Goal: Task Accomplishment & Management: Manage account settings

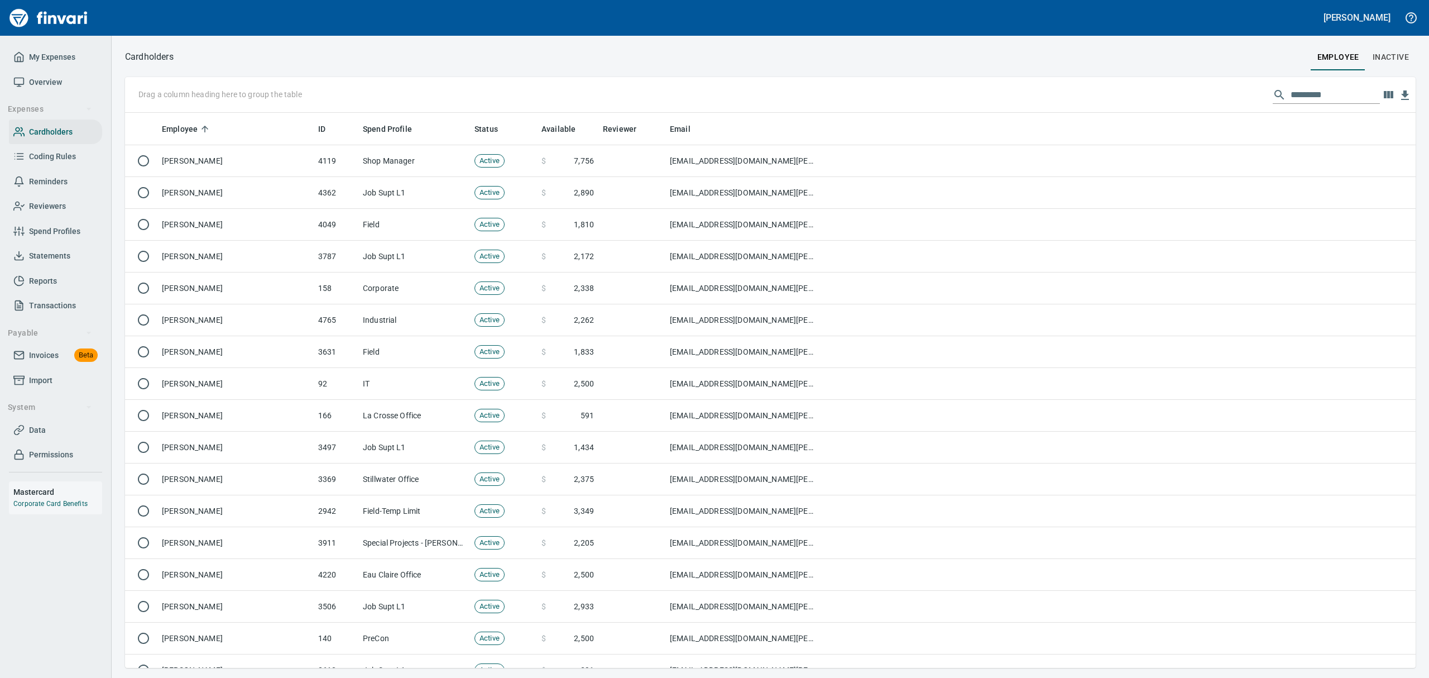
scroll to position [543, 1265]
click at [1327, 95] on input "text" at bounding box center [1335, 95] width 89 height 18
type input "*"
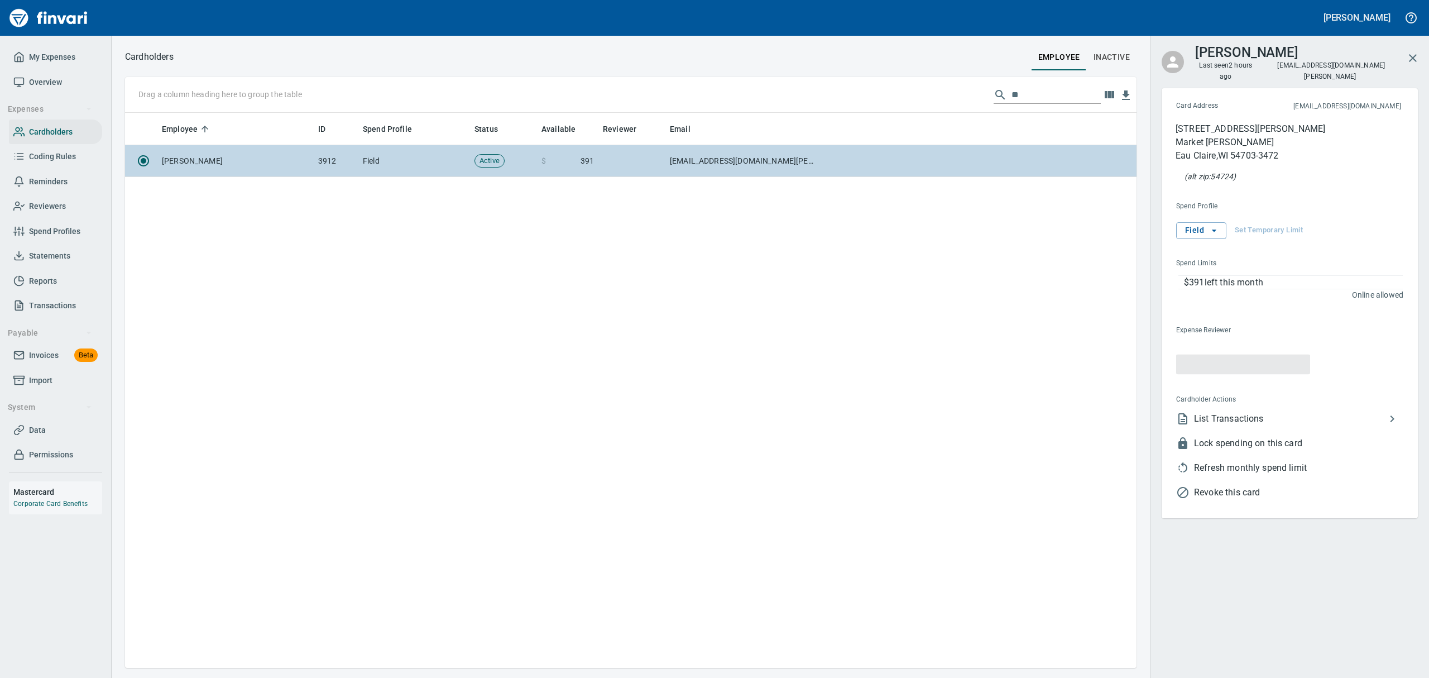
scroll to position [543, 999]
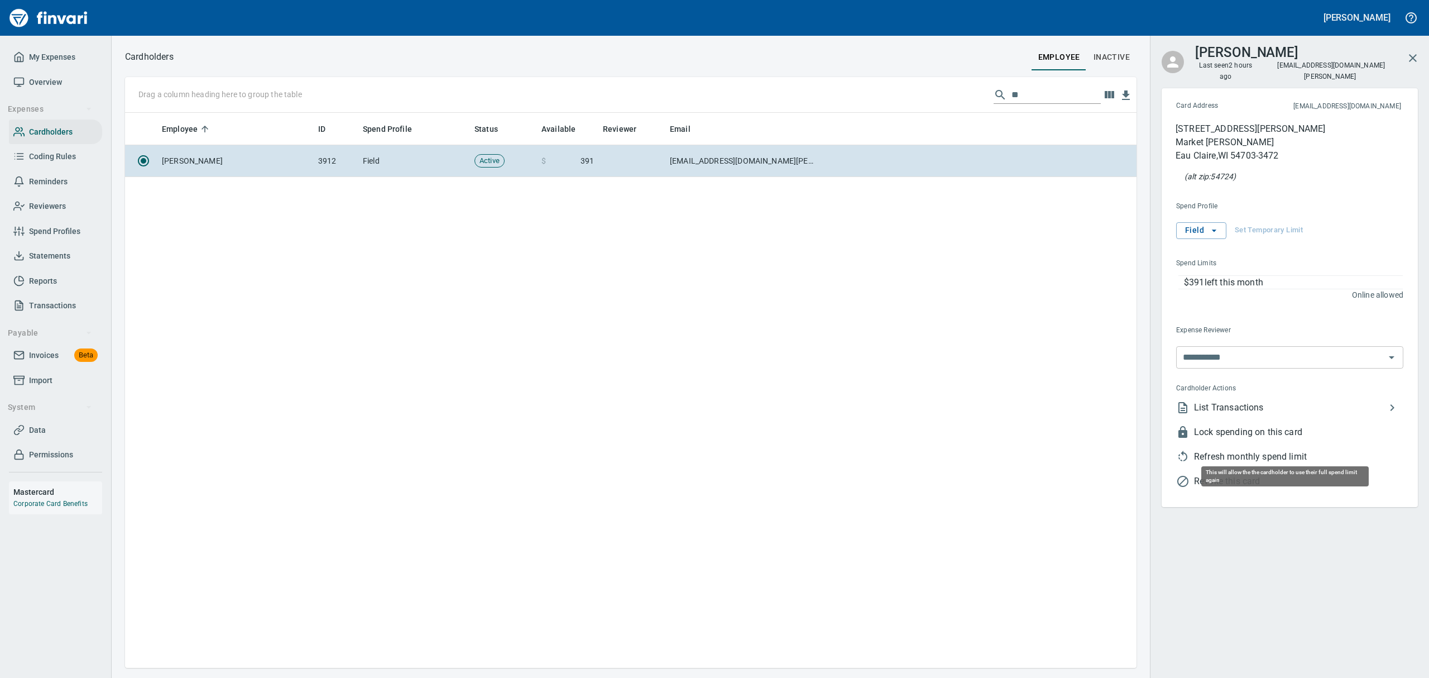
click at [1226, 450] on span "Refresh monthly spend limit" at bounding box center [1298, 456] width 209 height 13
click at [1409, 51] on icon "button" at bounding box center [1412, 57] width 13 height 13
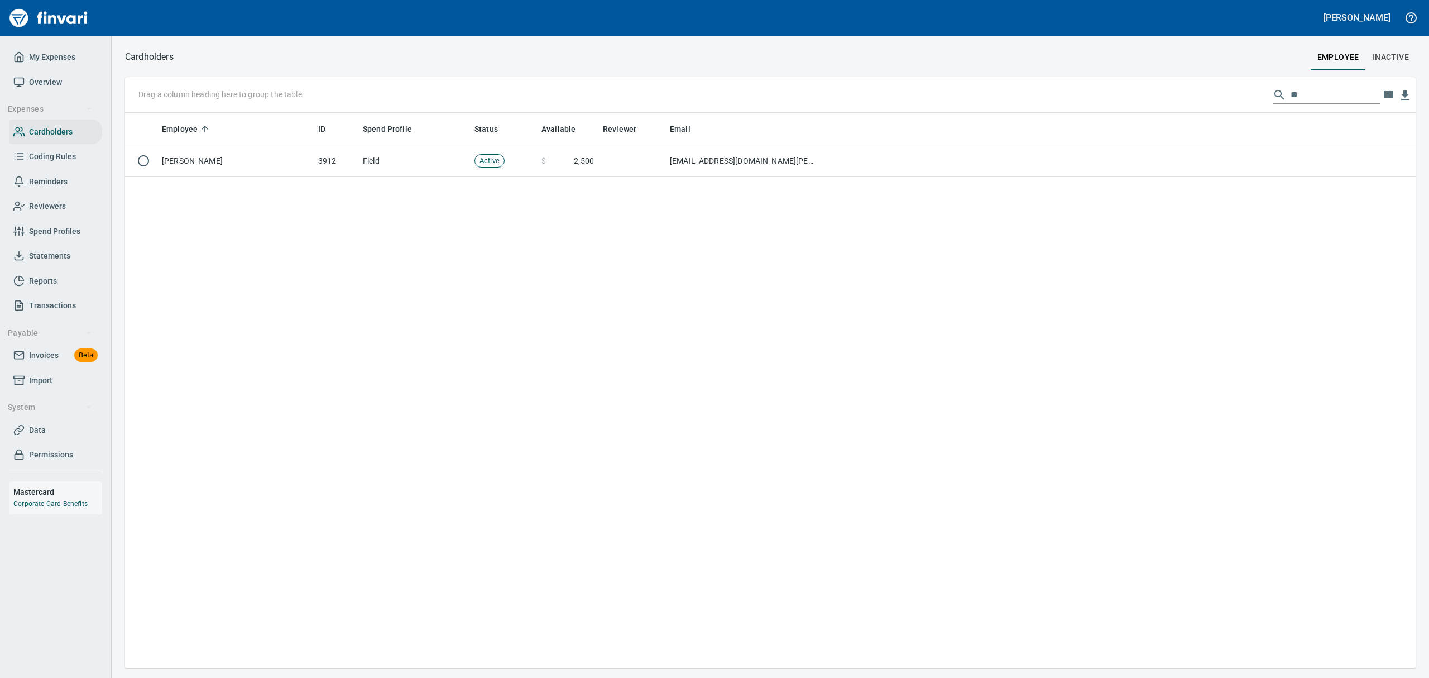
scroll to position [543, 1266]
drag, startPoint x: 1285, startPoint y: 94, endPoint x: 1255, endPoint y: 85, distance: 31.3
click at [1255, 85] on div "Drag a column heading here to group the table **" at bounding box center [770, 95] width 1291 height 36
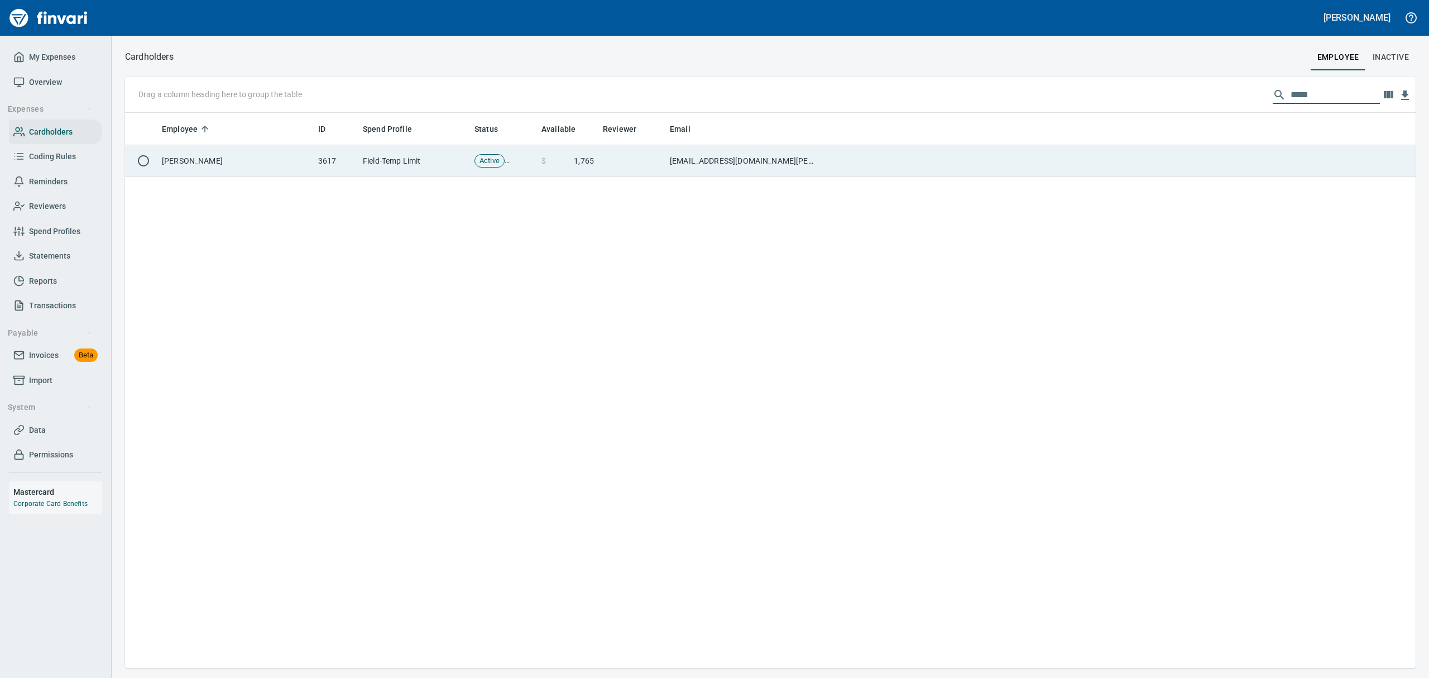
type input "*****"
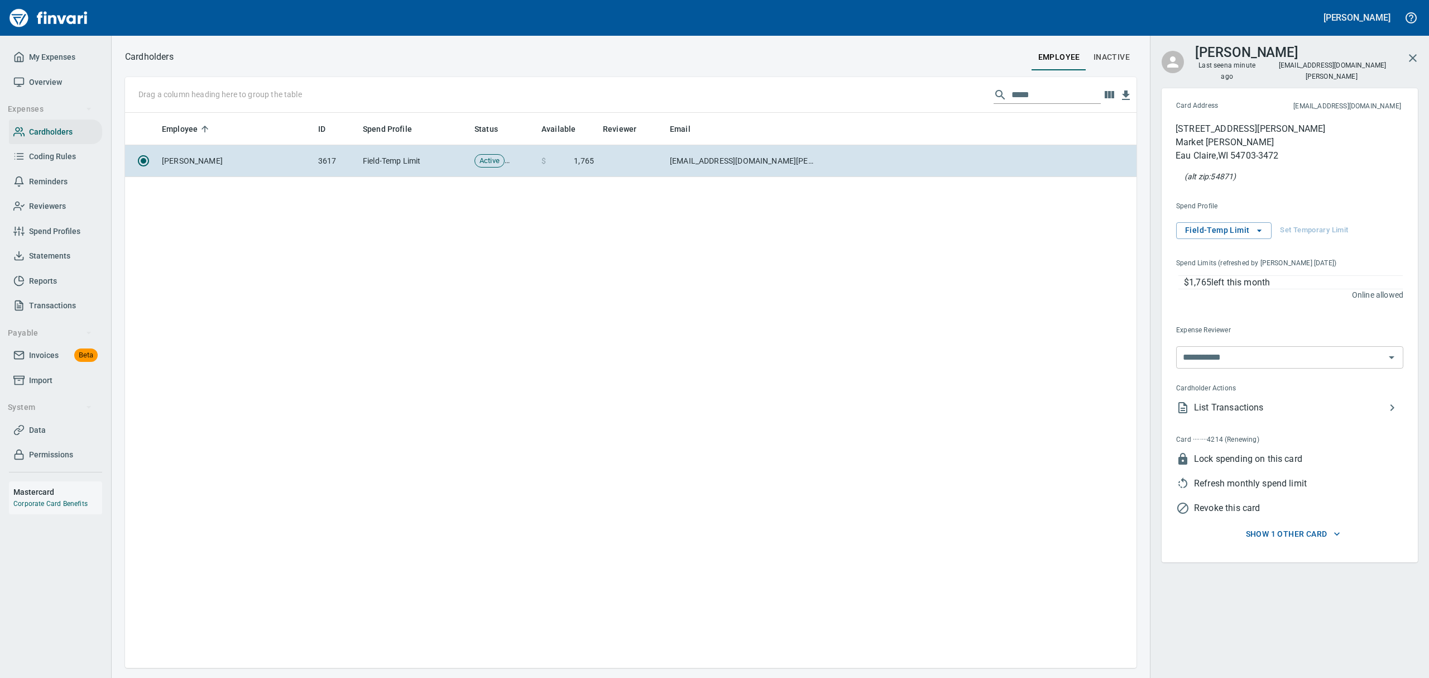
scroll to position [543, 999]
click at [1220, 401] on span "List Transactions" at bounding box center [1289, 407] width 191 height 13
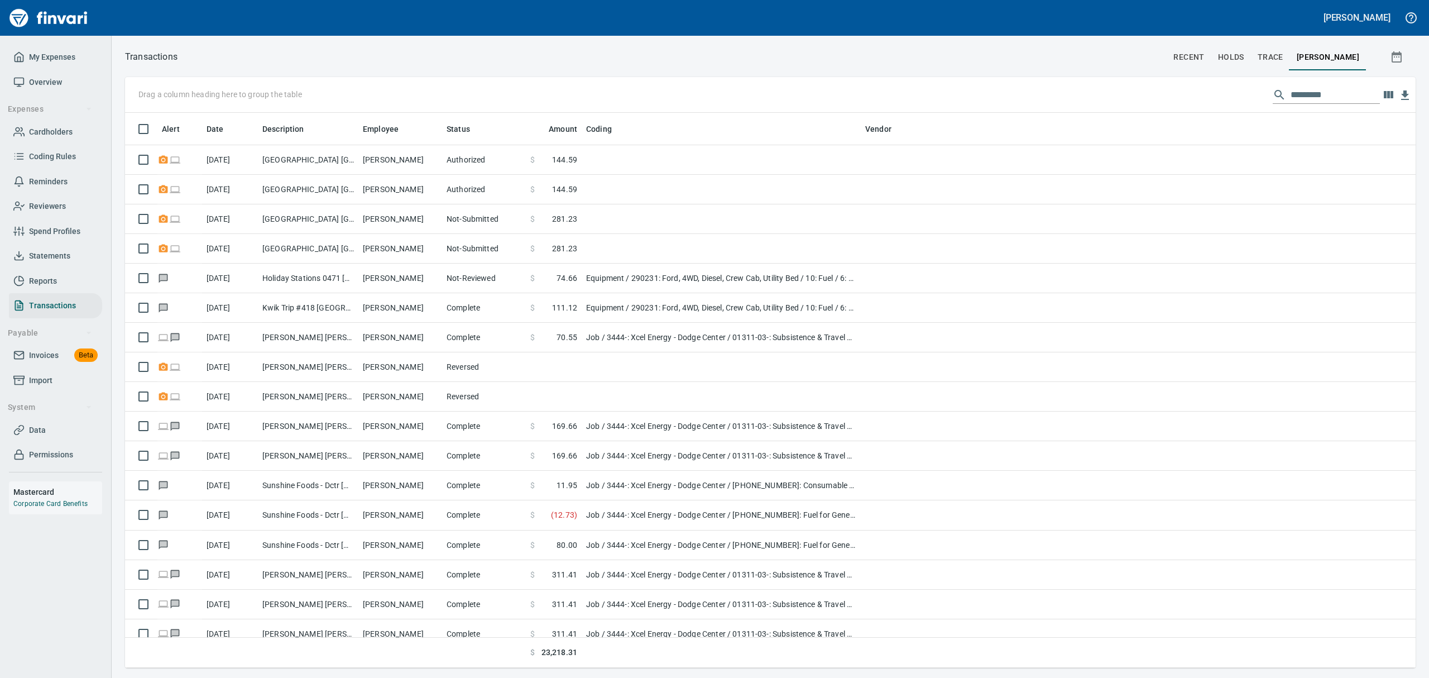
scroll to position [543, 1265]
click at [56, 131] on span "Cardholders" at bounding box center [51, 132] width 44 height 14
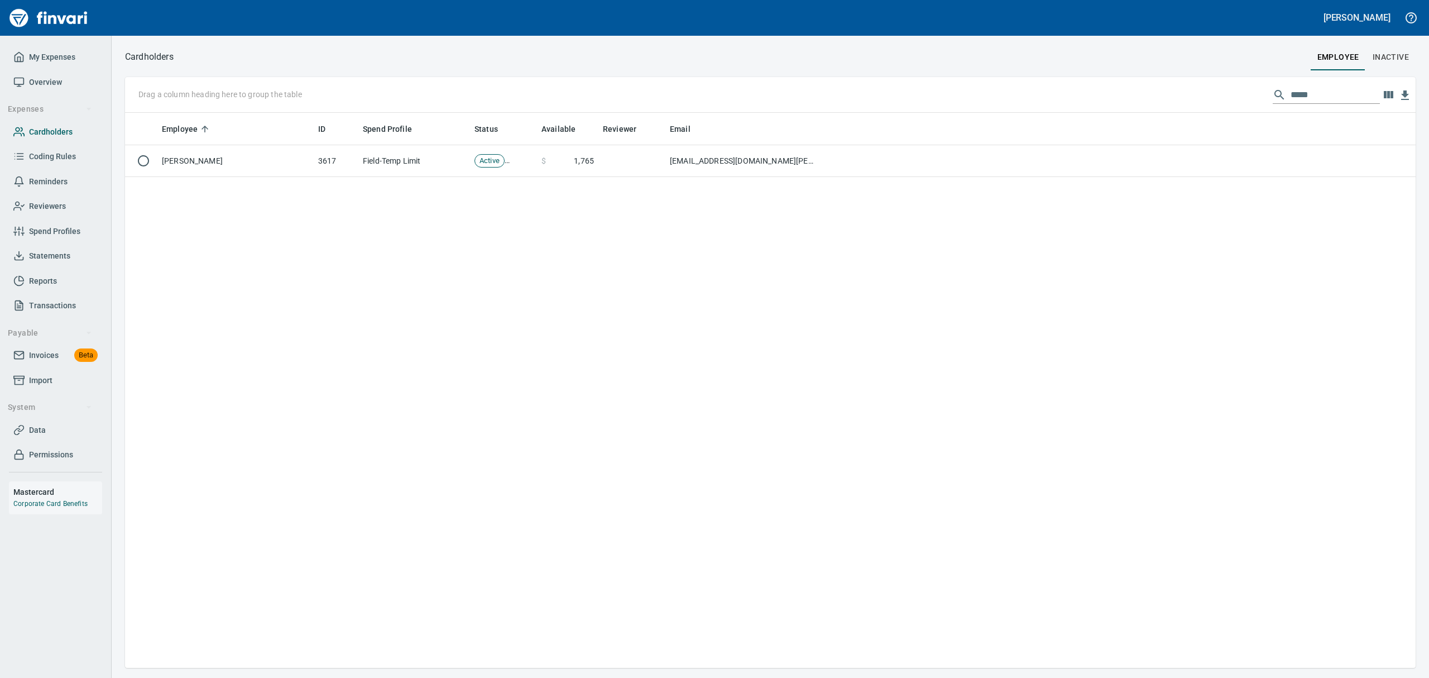
scroll to position [1, 1]
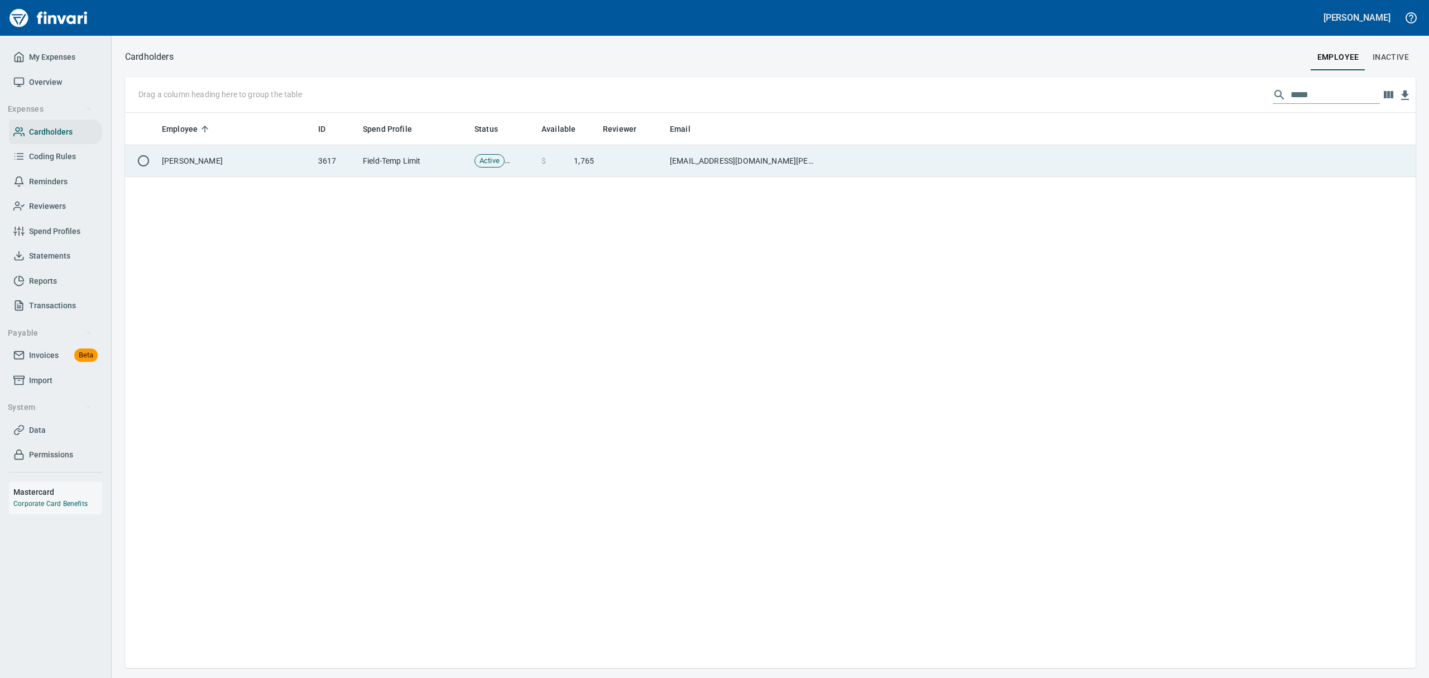
click at [182, 155] on td "[PERSON_NAME]" at bounding box center [235, 161] width 156 height 32
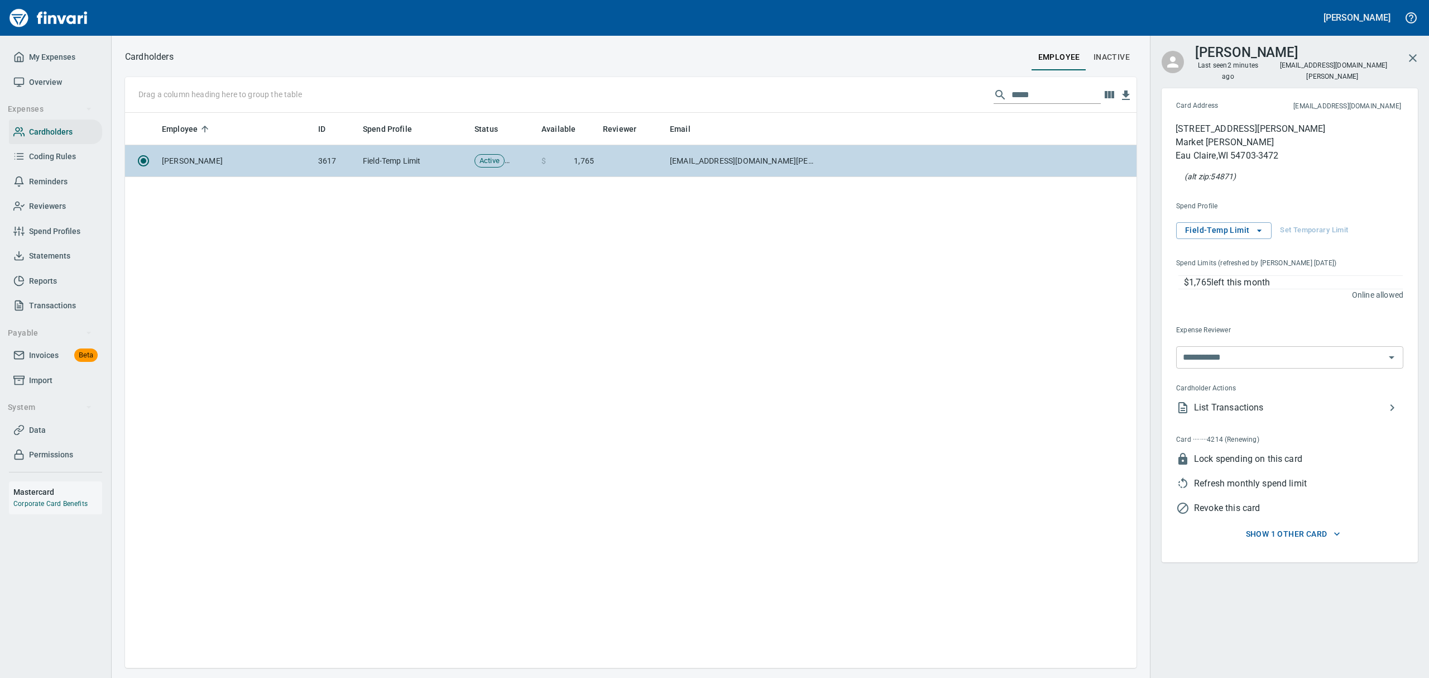
scroll to position [543, 999]
click at [1247, 401] on span "List Transactions" at bounding box center [1289, 407] width 191 height 13
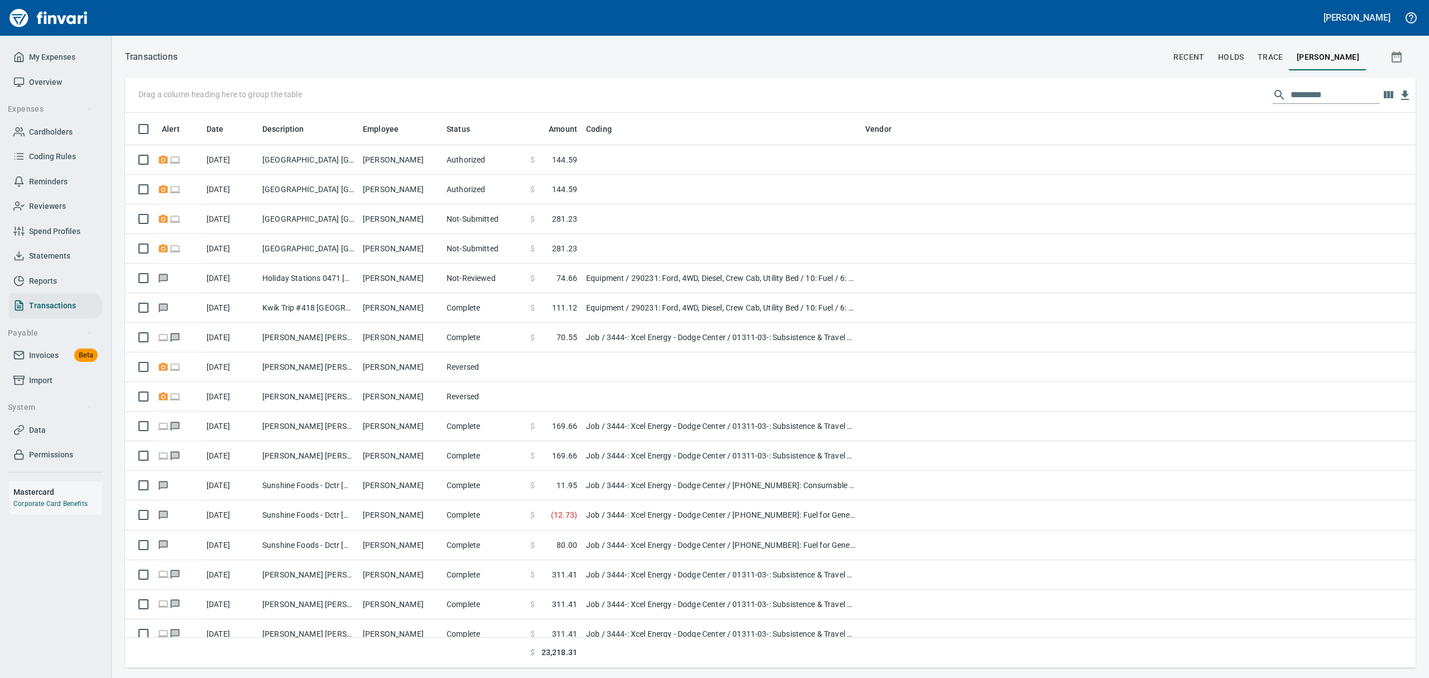
scroll to position [543, 1265]
click at [45, 128] on span "Cardholders" at bounding box center [51, 132] width 44 height 14
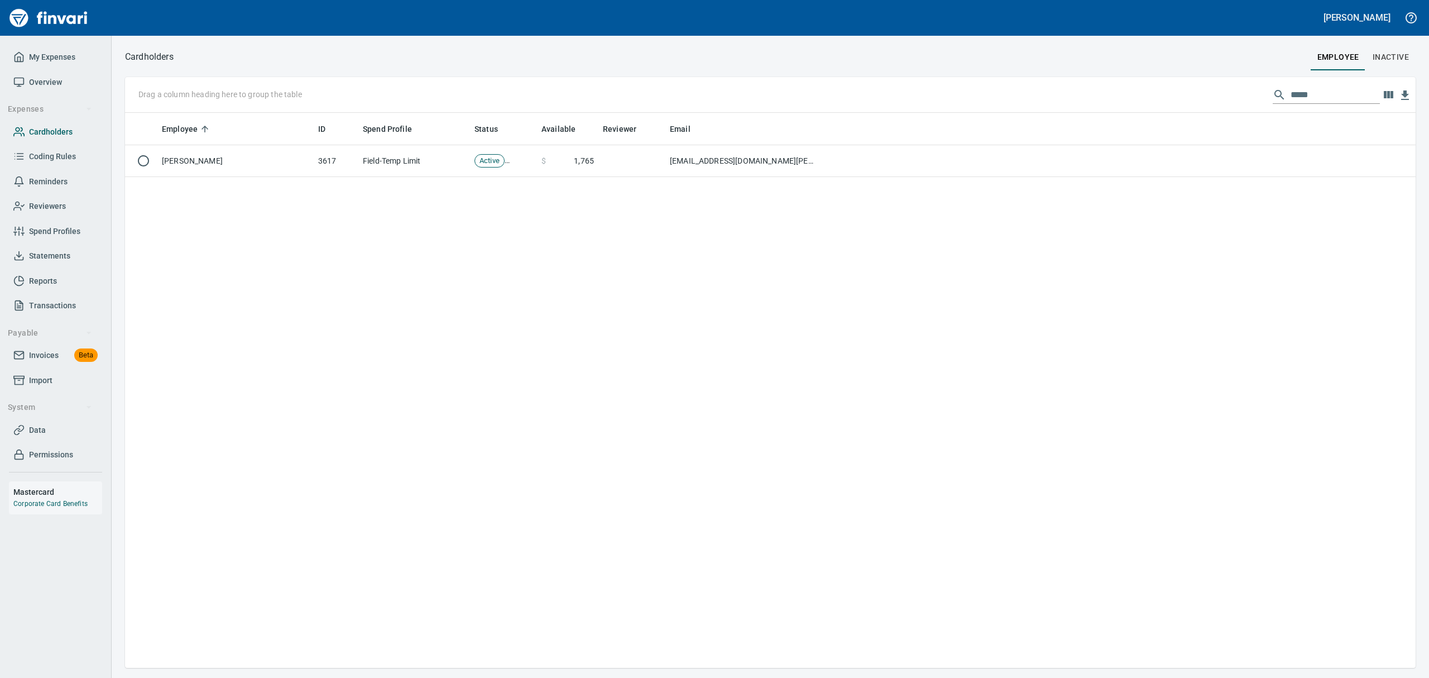
scroll to position [543, 1278]
drag, startPoint x: 1307, startPoint y: 98, endPoint x: 1151, endPoint y: 41, distance: 166.3
click at [1151, 41] on div "Cardholders employee Inactive Drag a column heading here to group the table ***…" at bounding box center [770, 357] width 1317 height 642
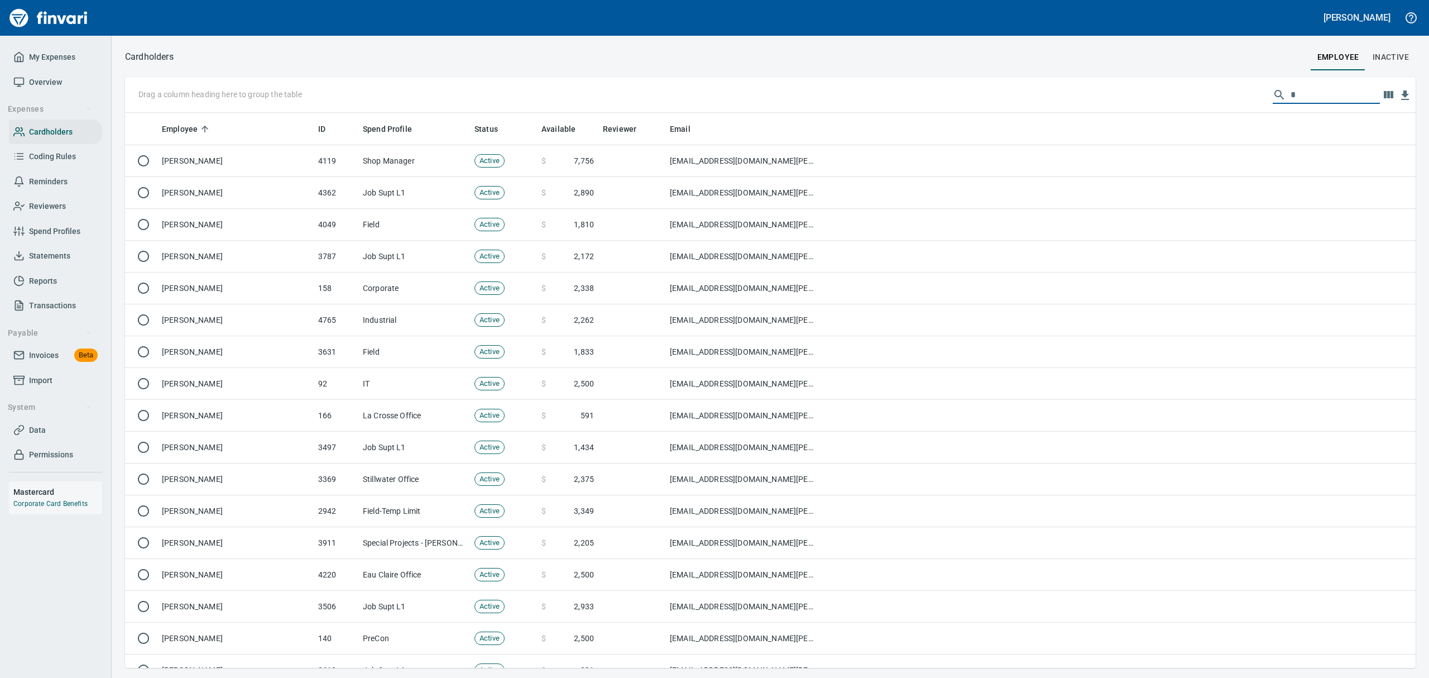
scroll to position [543, 1265]
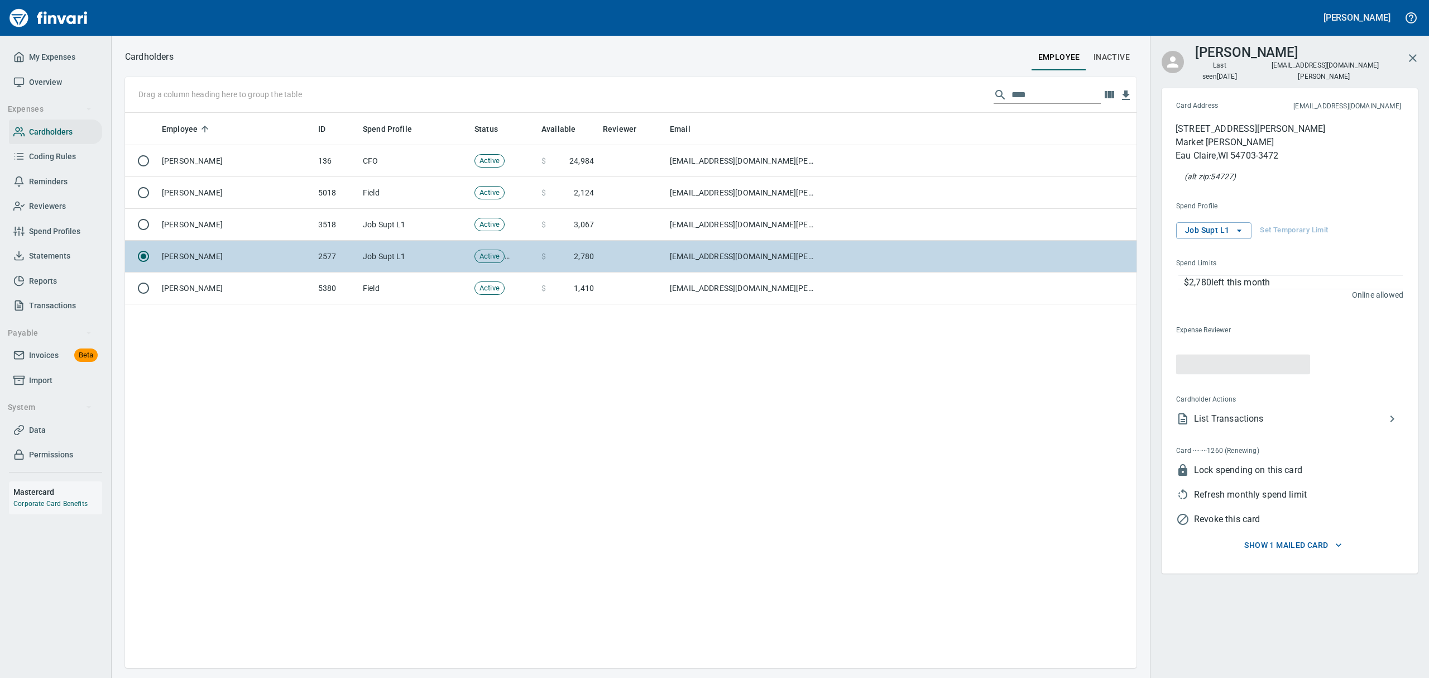
scroll to position [543, 999]
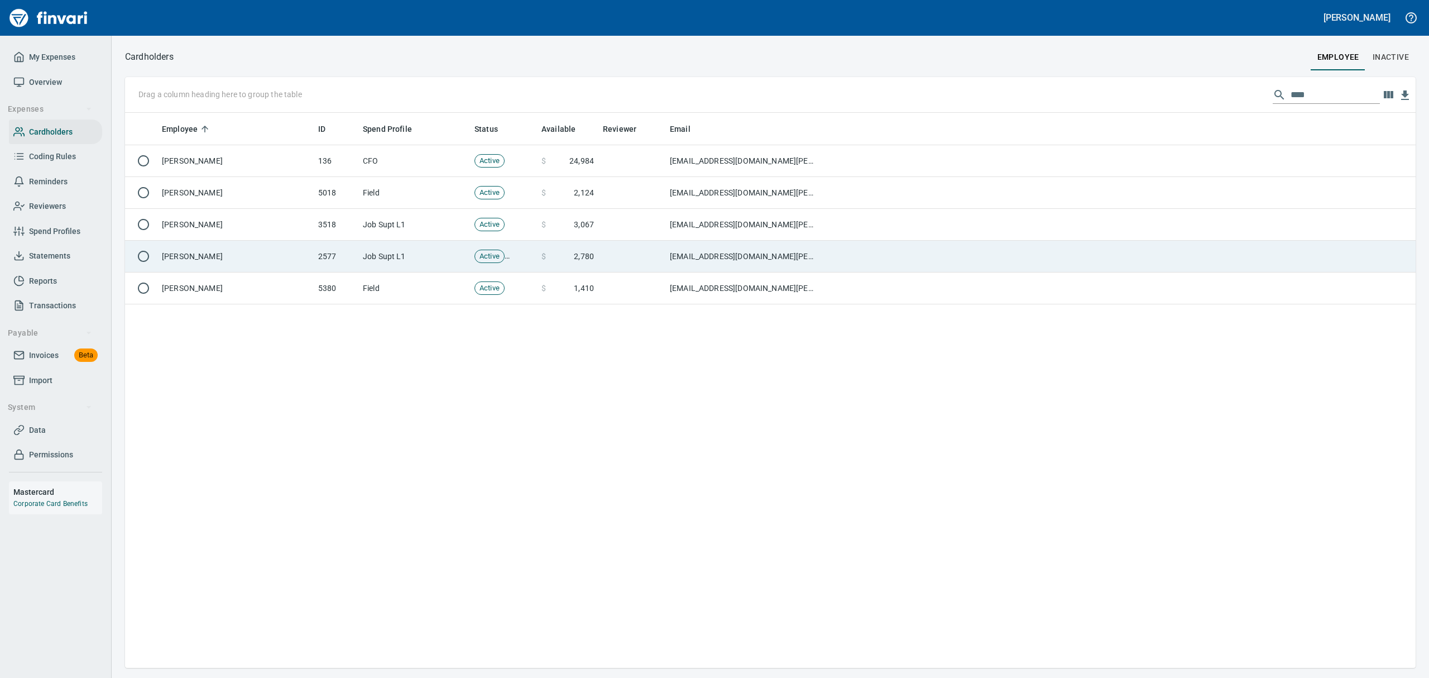
scroll to position [543, 1276]
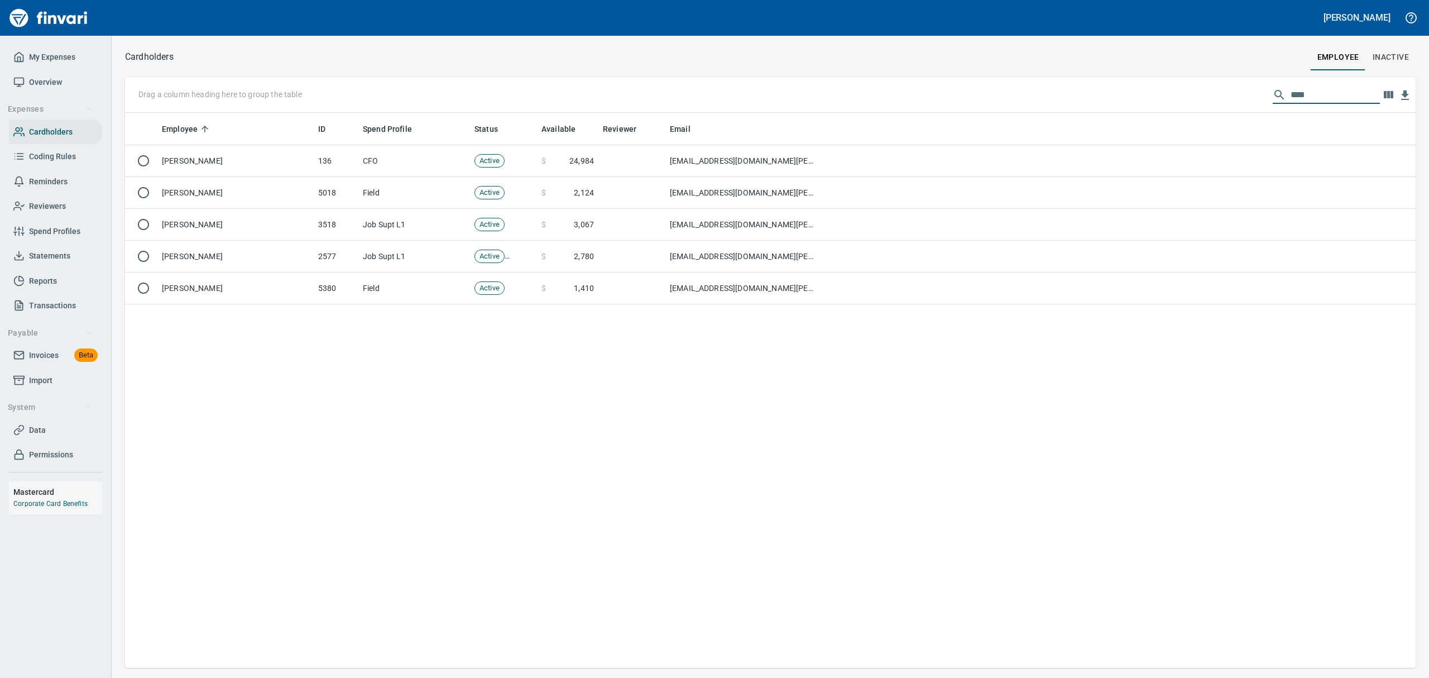
drag, startPoint x: 1323, startPoint y: 98, endPoint x: 1133, endPoint y: 50, distance: 195.8
click at [1117, 50] on div "Cardholders employee Inactive Drag a column heading here to group the table ***…" at bounding box center [770, 358] width 1317 height 618
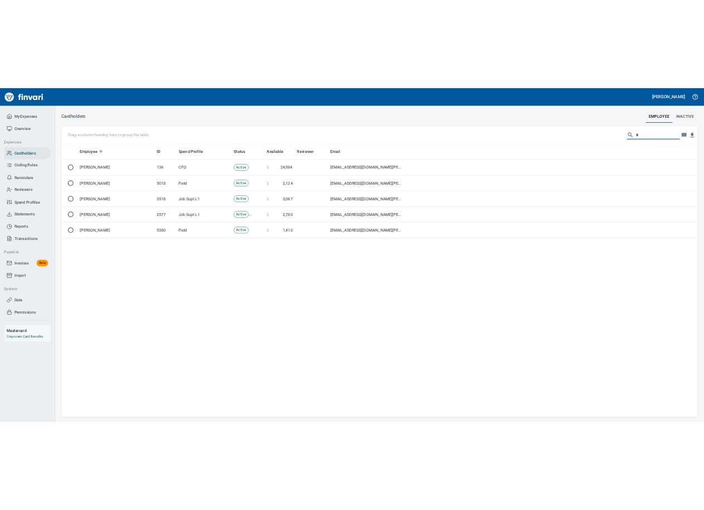
scroll to position [543, 1265]
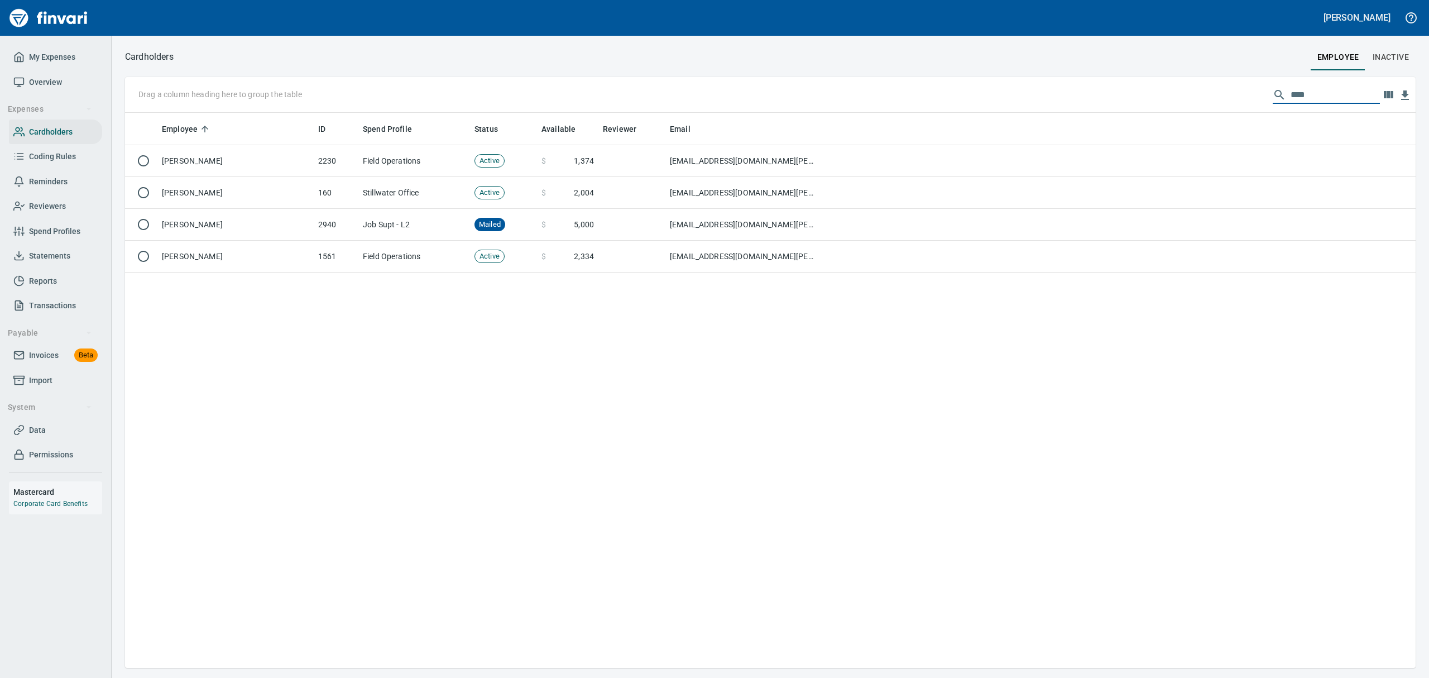
type input "****"
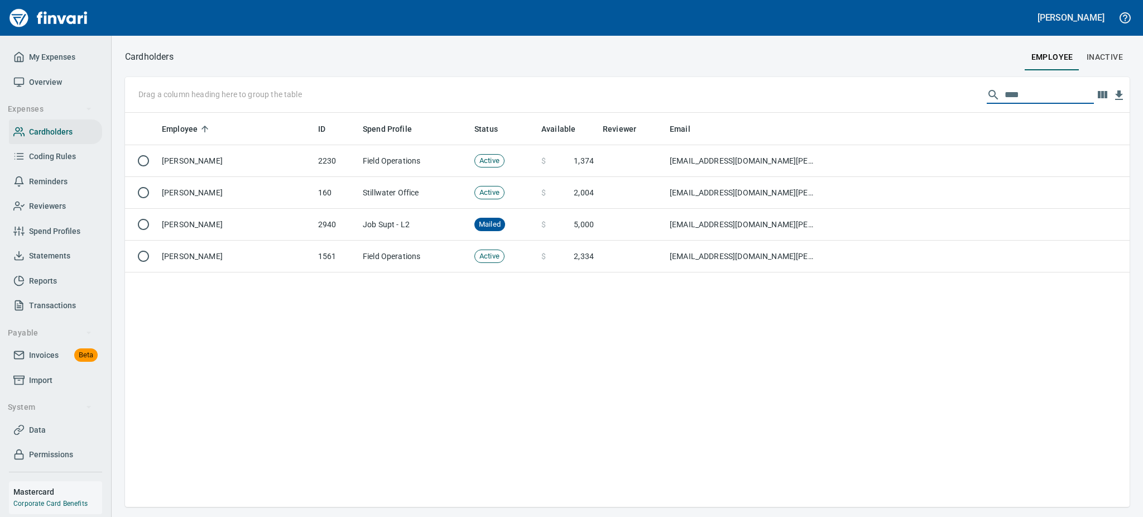
scroll to position [382, 992]
drag, startPoint x: 1019, startPoint y: 97, endPoint x: 922, endPoint y: 61, distance: 103.8
click at [922, 61] on div "Cardholders employee Inactive Drag a column heading here to group the table ***…" at bounding box center [628, 278] width 1032 height 458
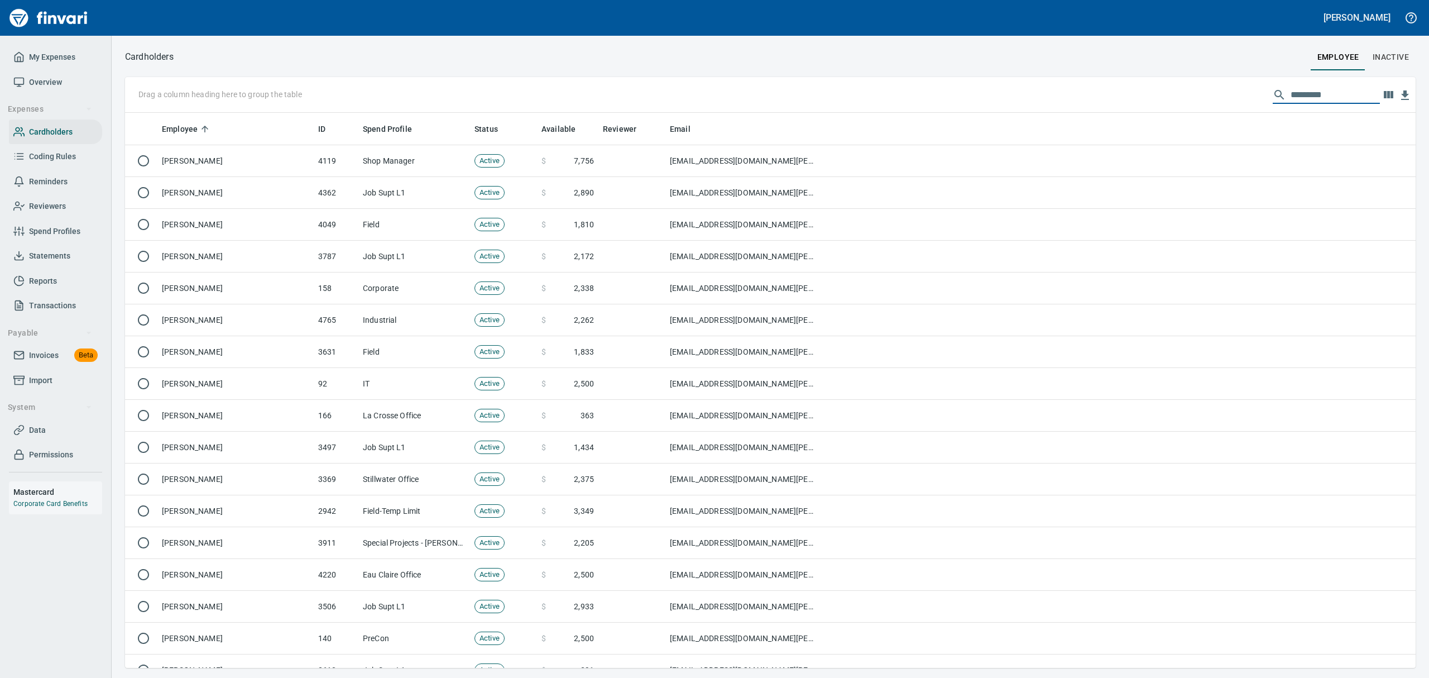
scroll to position [543, 1265]
